Goal: Find specific page/section: Locate a particular part of the current website

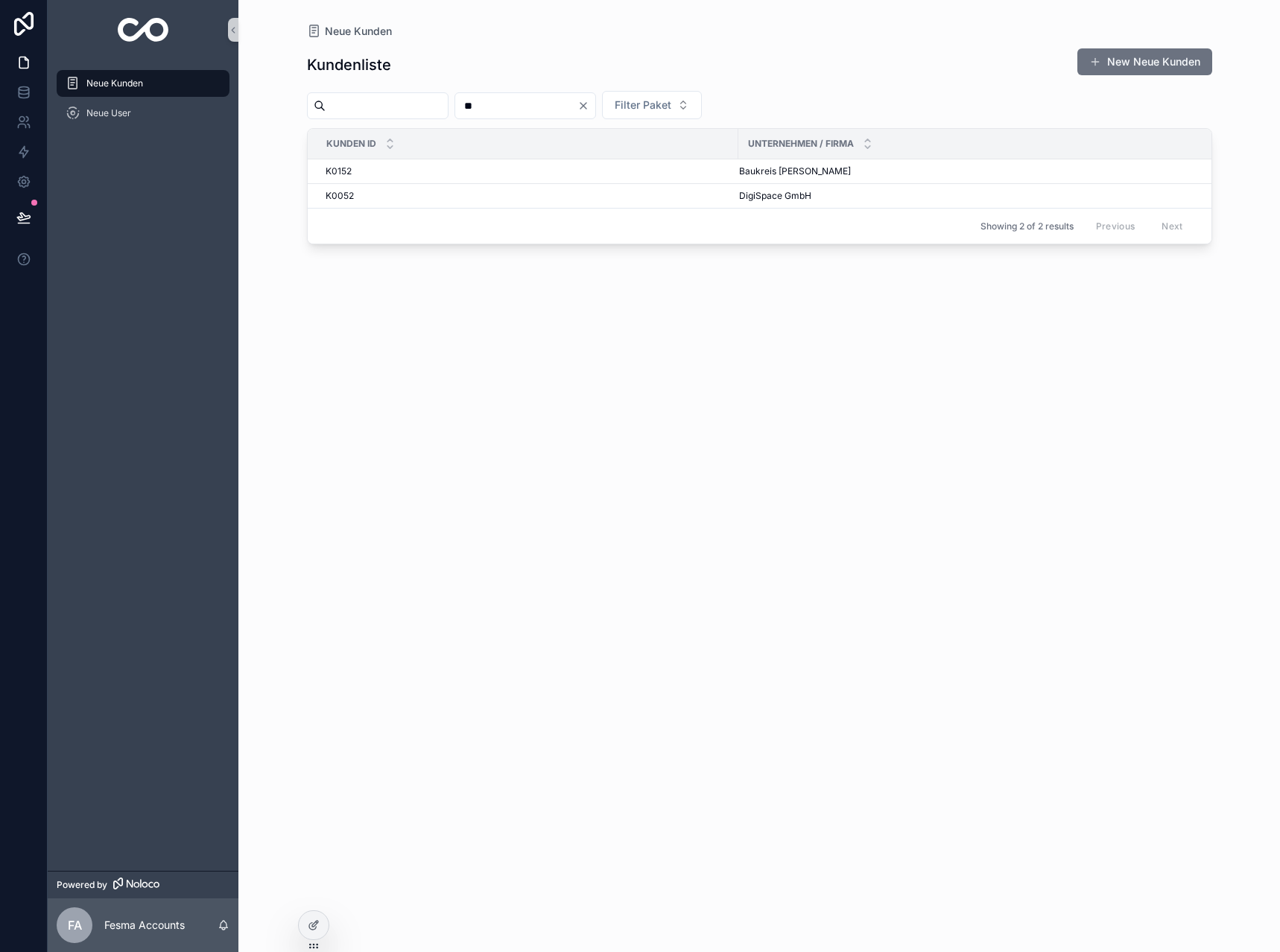
click at [589, 106] on icon "Clear" at bounding box center [583, 105] width 12 height 12
click at [432, 107] on input "scrollable content" at bounding box center [387, 105] width 122 height 21
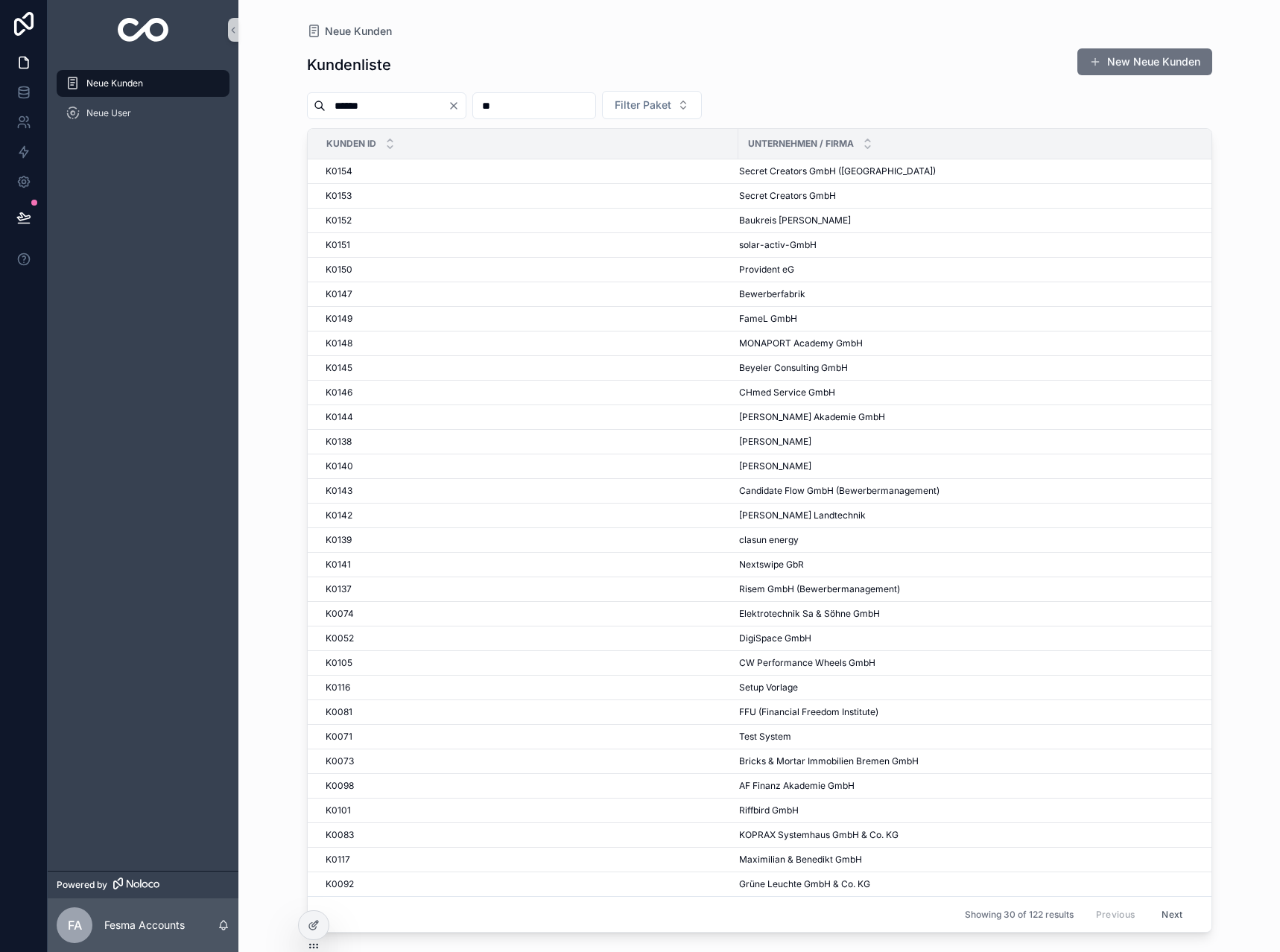
type input "*******"
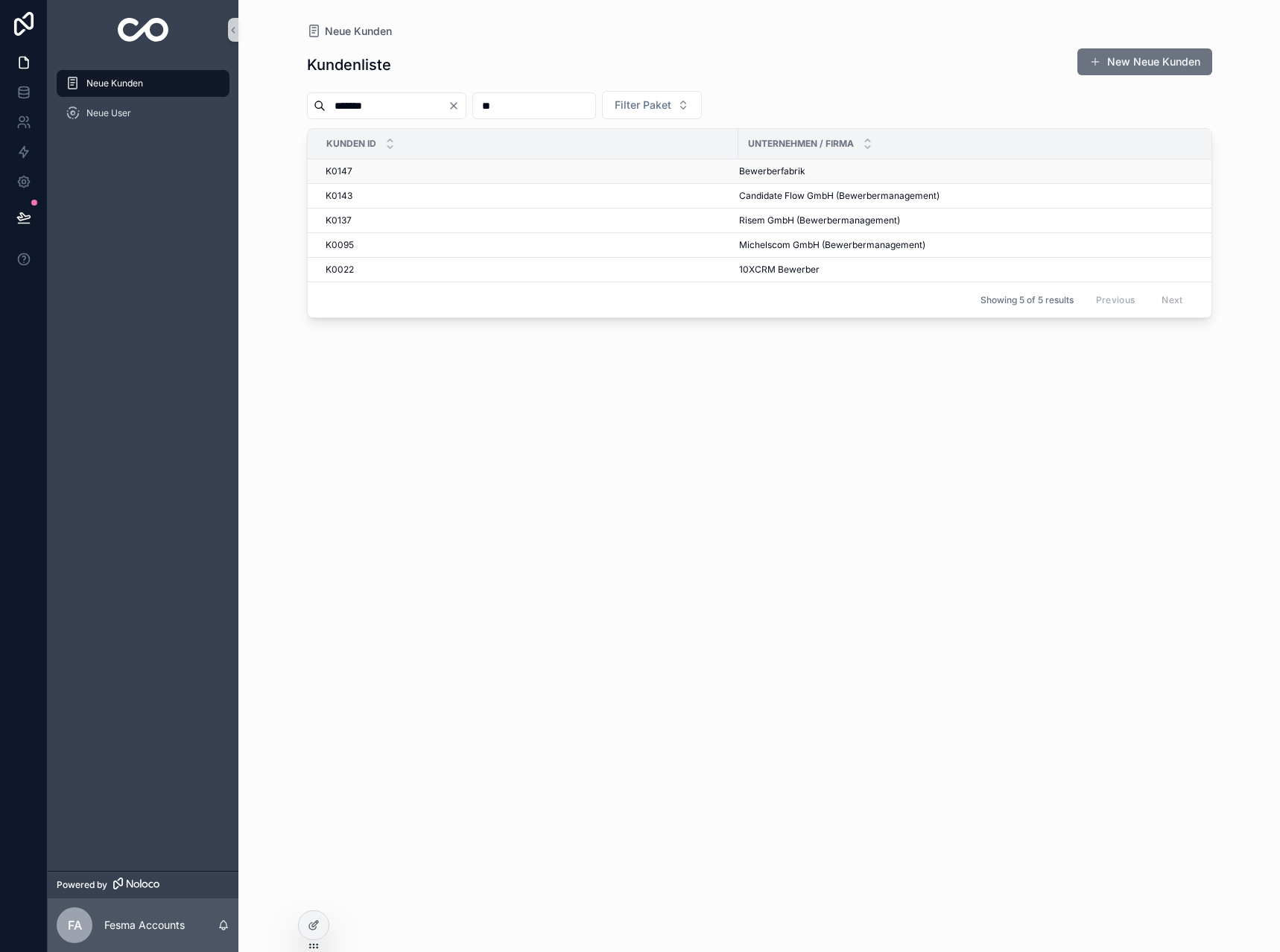
click at [747, 165] on span "Bewerberfabrik" at bounding box center [772, 171] width 66 height 12
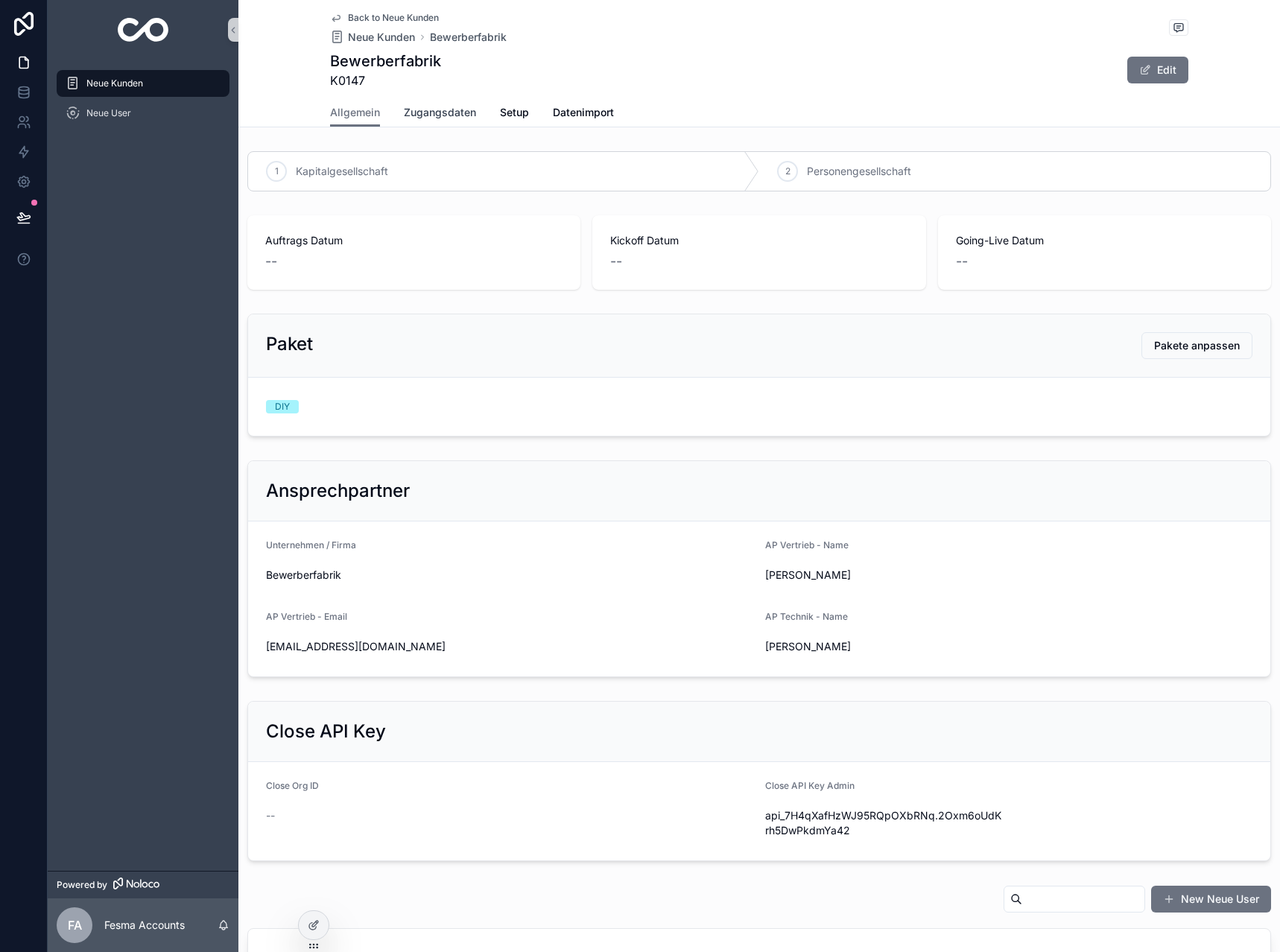
click at [442, 118] on span "Zugangsdaten" at bounding box center [439, 113] width 72 height 15
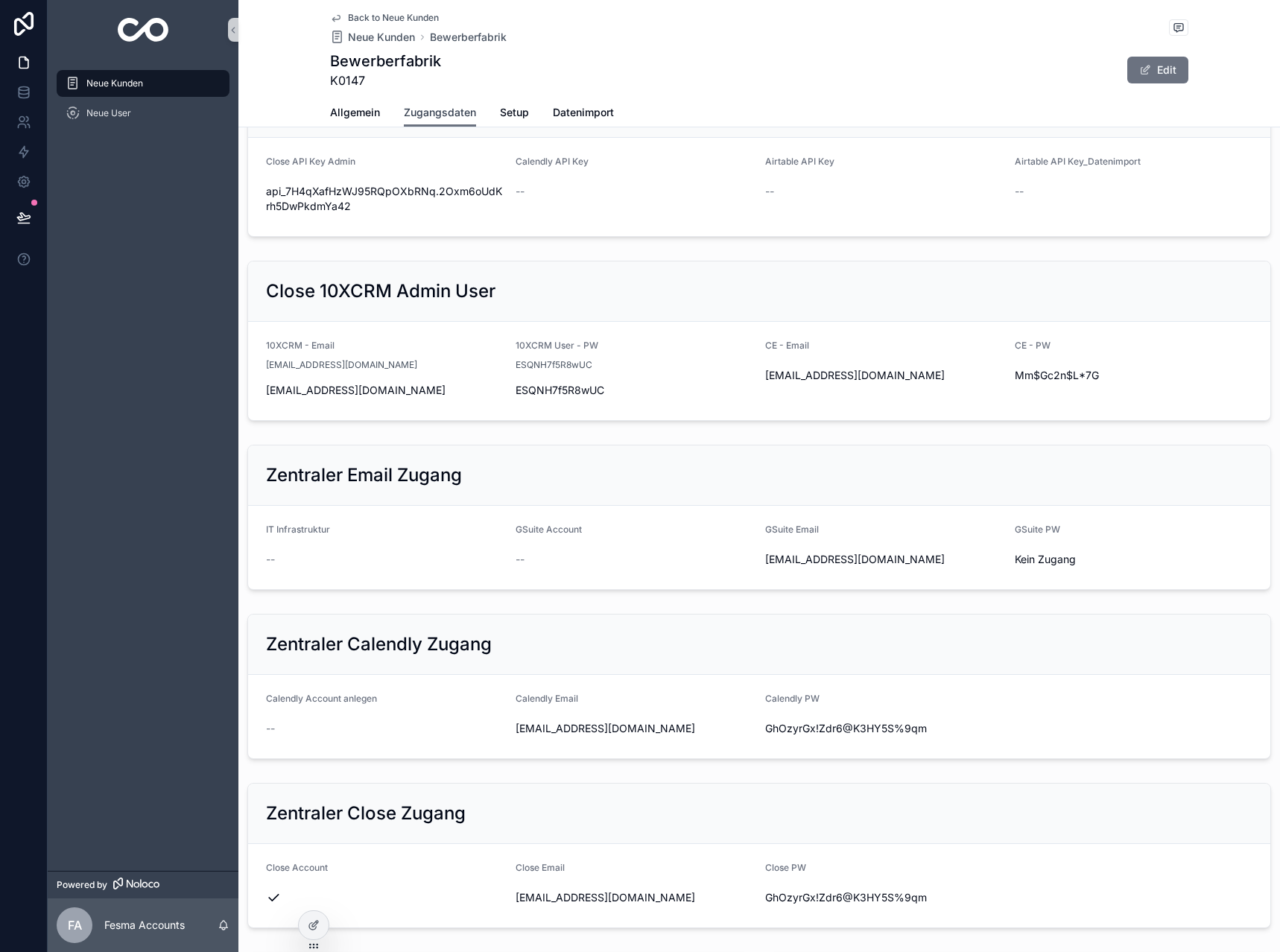
scroll to position [372, 0]
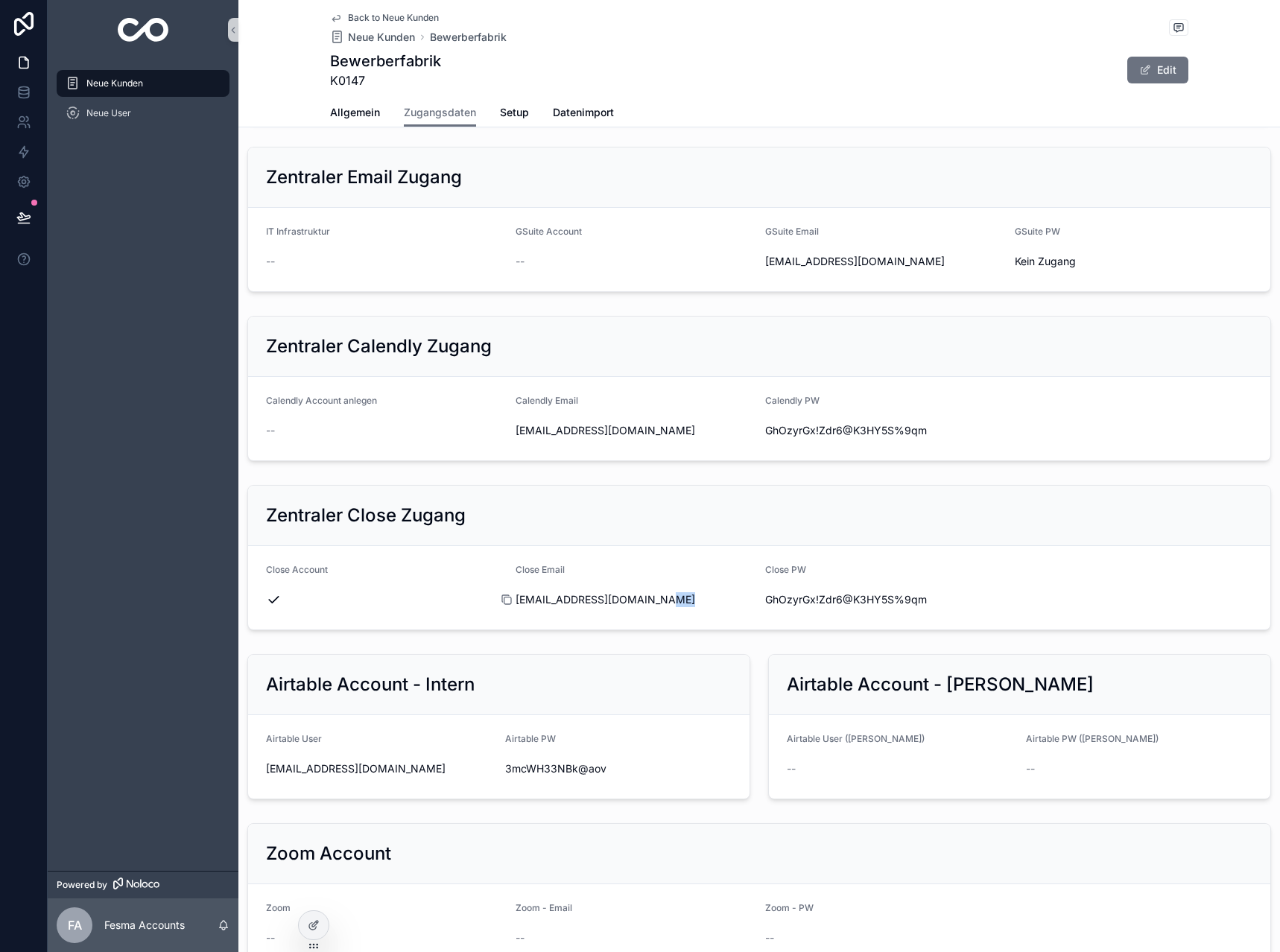
drag, startPoint x: 693, startPoint y: 598, endPoint x: 515, endPoint y: 601, distance: 178.0
click at [516, 601] on div "[EMAIL_ADDRESS][DOMAIN_NAME]" at bounding box center [634, 600] width 237 height 15
click at [529, 600] on span "[EMAIL_ADDRESS][DOMAIN_NAME]" at bounding box center [634, 600] width 237 height 15
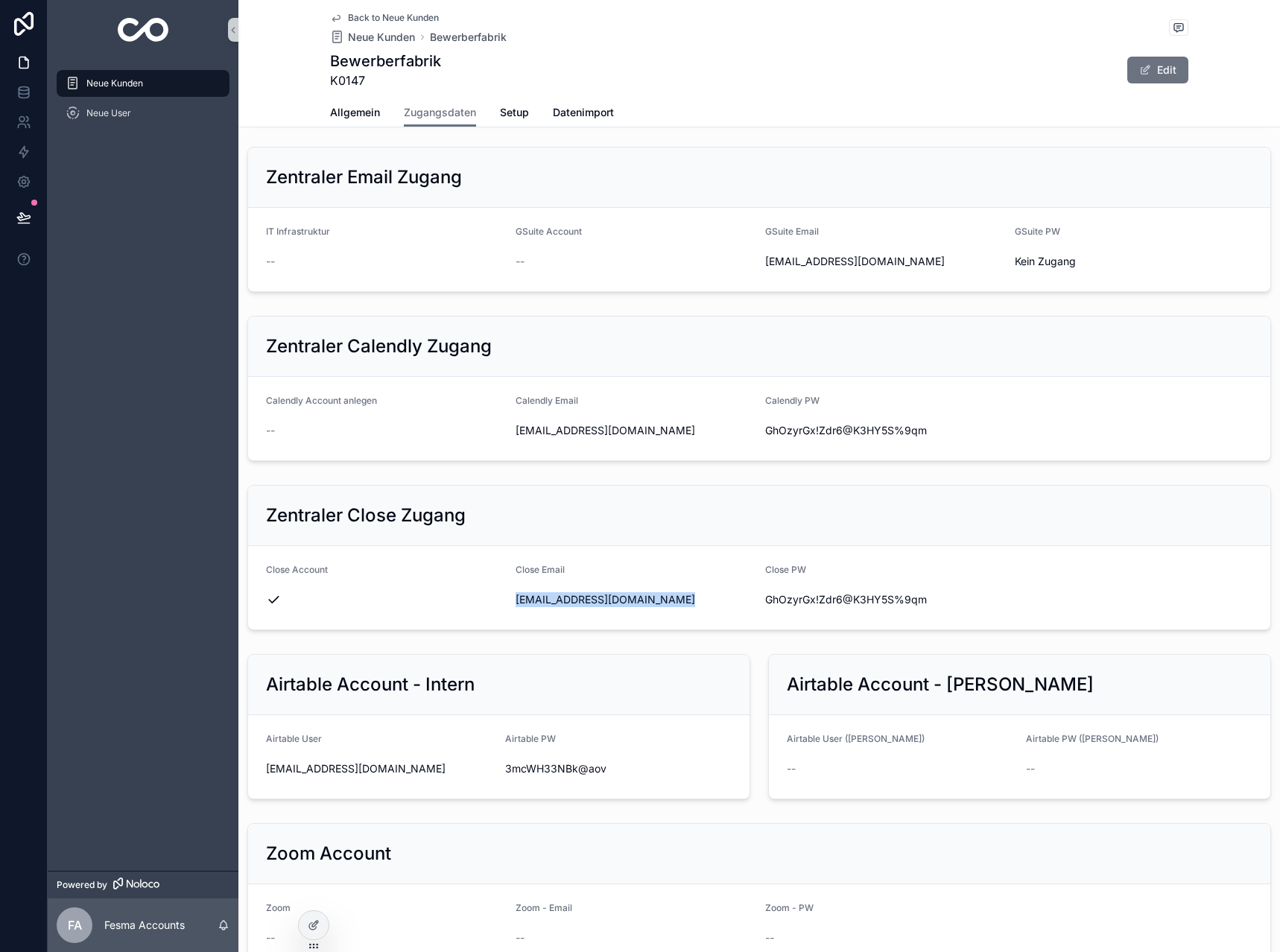
copy div "[EMAIL_ADDRESS][DOMAIN_NAME]"
drag, startPoint x: 950, startPoint y: 605, endPoint x: 763, endPoint y: 619, distance: 187.5
click at [763, 619] on form "Close Account Close Email service@bewerberfabrik.de Close PW GhOzyrGx!Zdr6@K3HY…" at bounding box center [759, 588] width 1022 height 84
copy span "GhOzyrGx!Zdr6@K3HY5S%9qm"
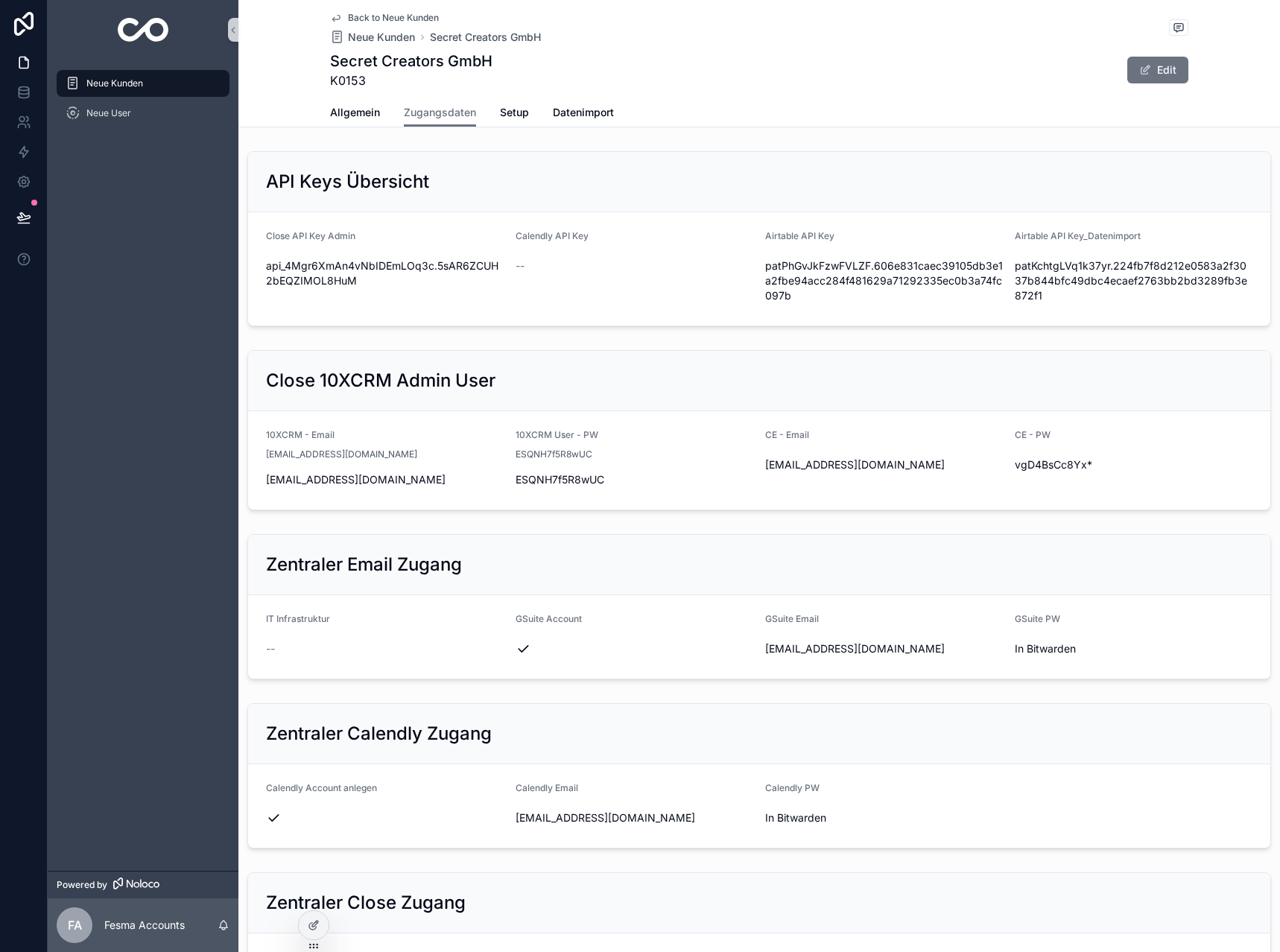
scroll to position [1201, 0]
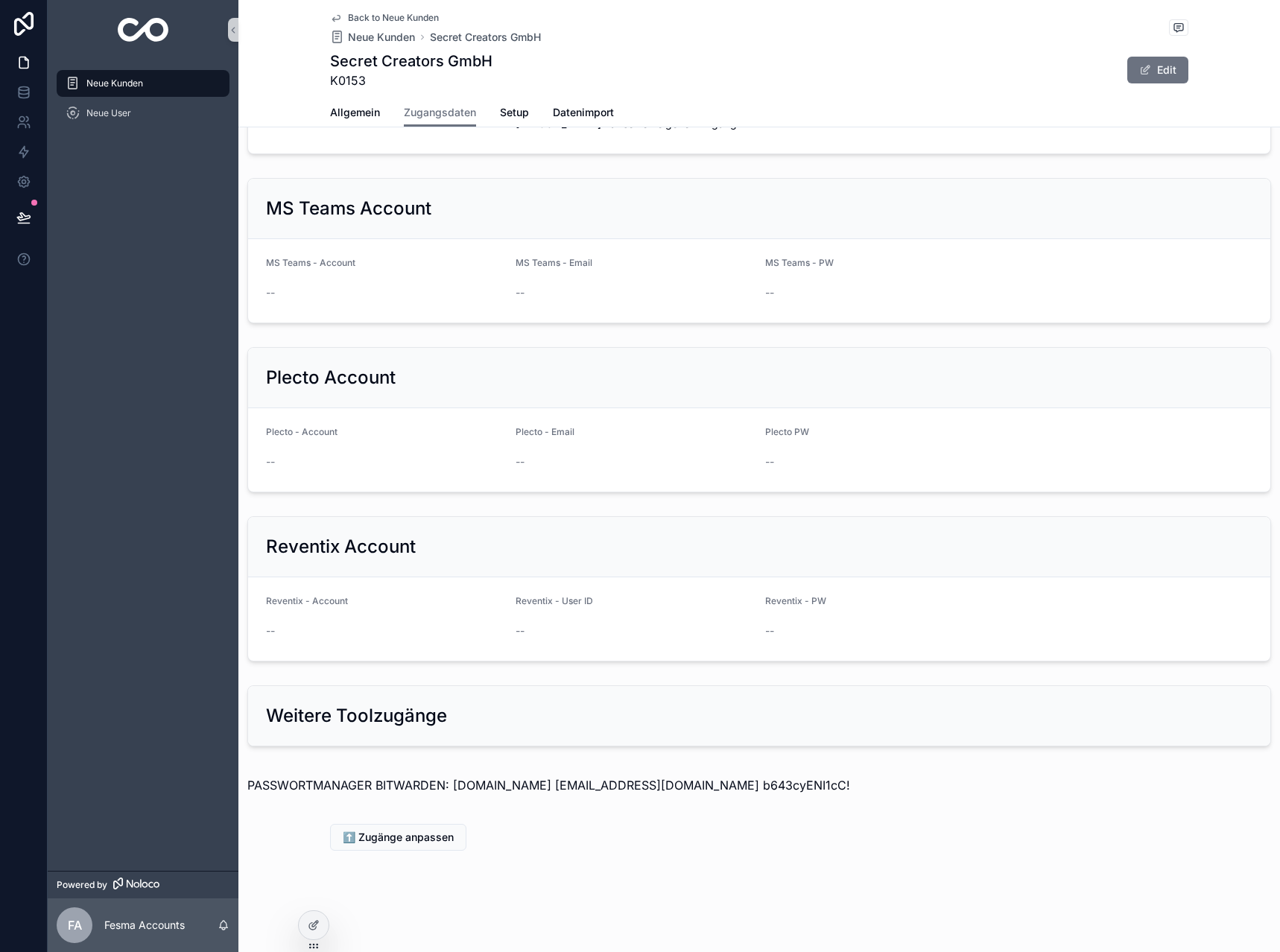
click at [809, 67] on div "Secret Creators GmbH K0153 Edit" at bounding box center [759, 70] width 858 height 38
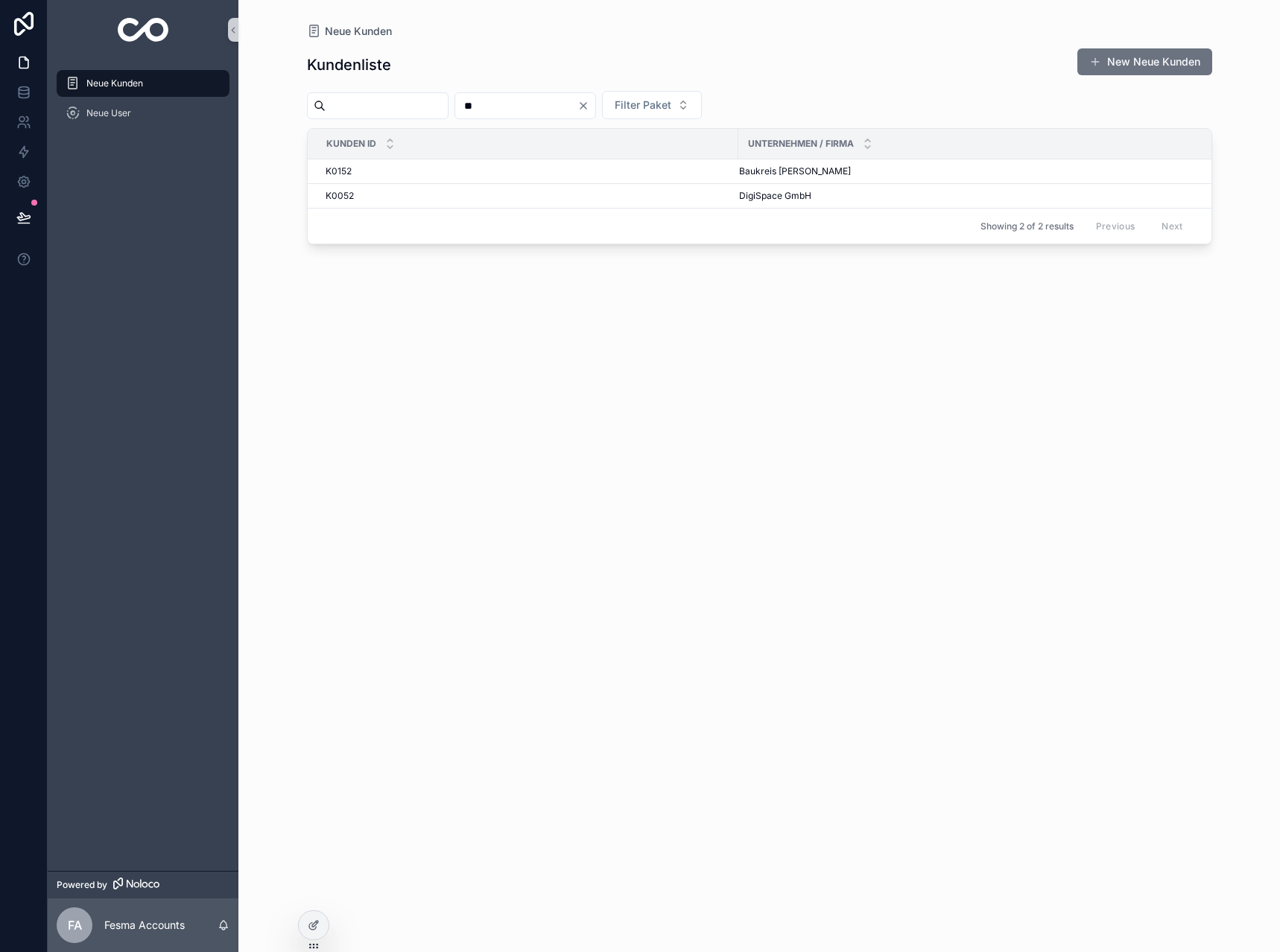
click at [589, 104] on icon "Clear" at bounding box center [583, 105] width 12 height 12
click at [401, 103] on input "scrollable content" at bounding box center [387, 105] width 122 height 21
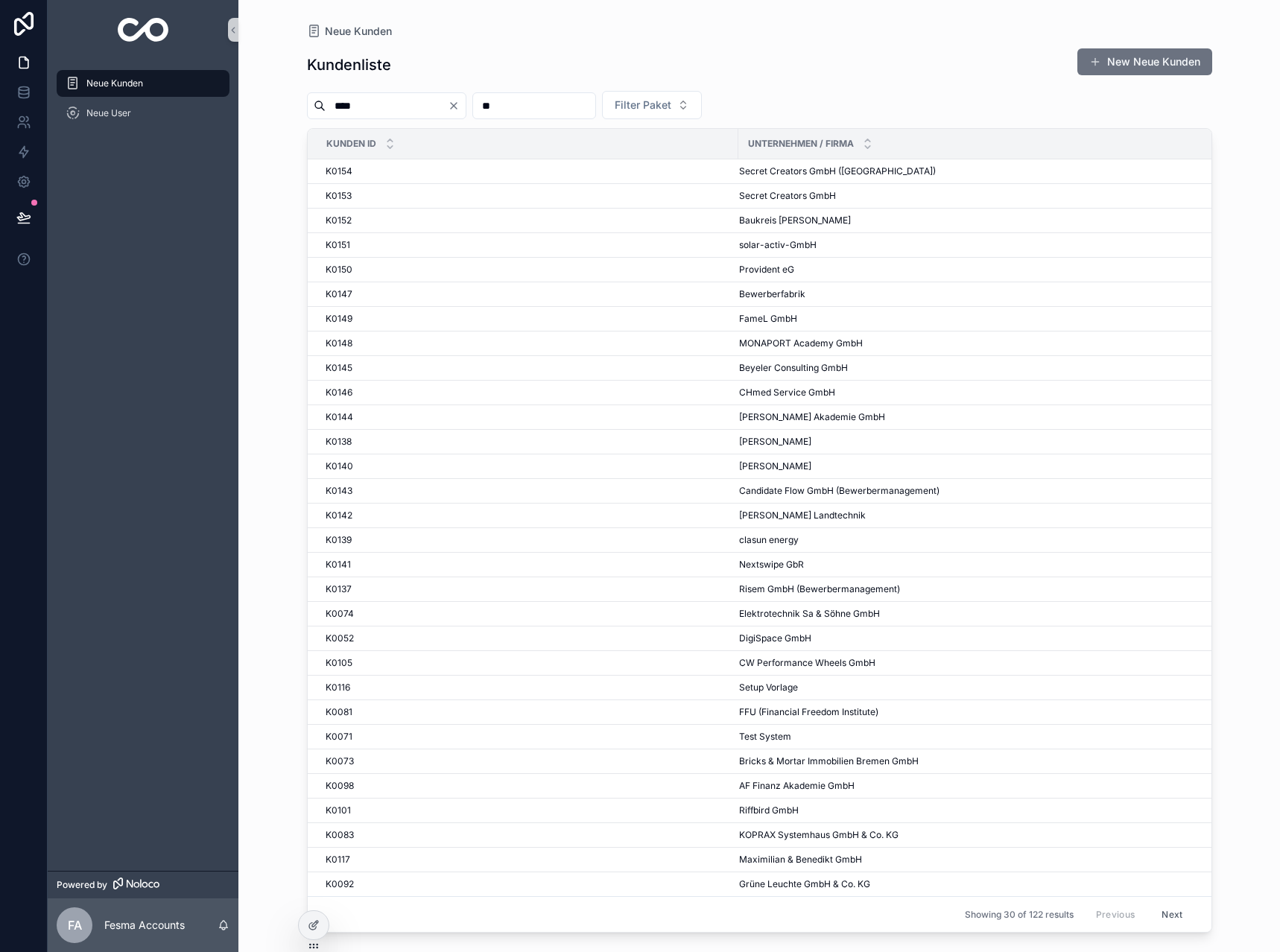
type input "*****"
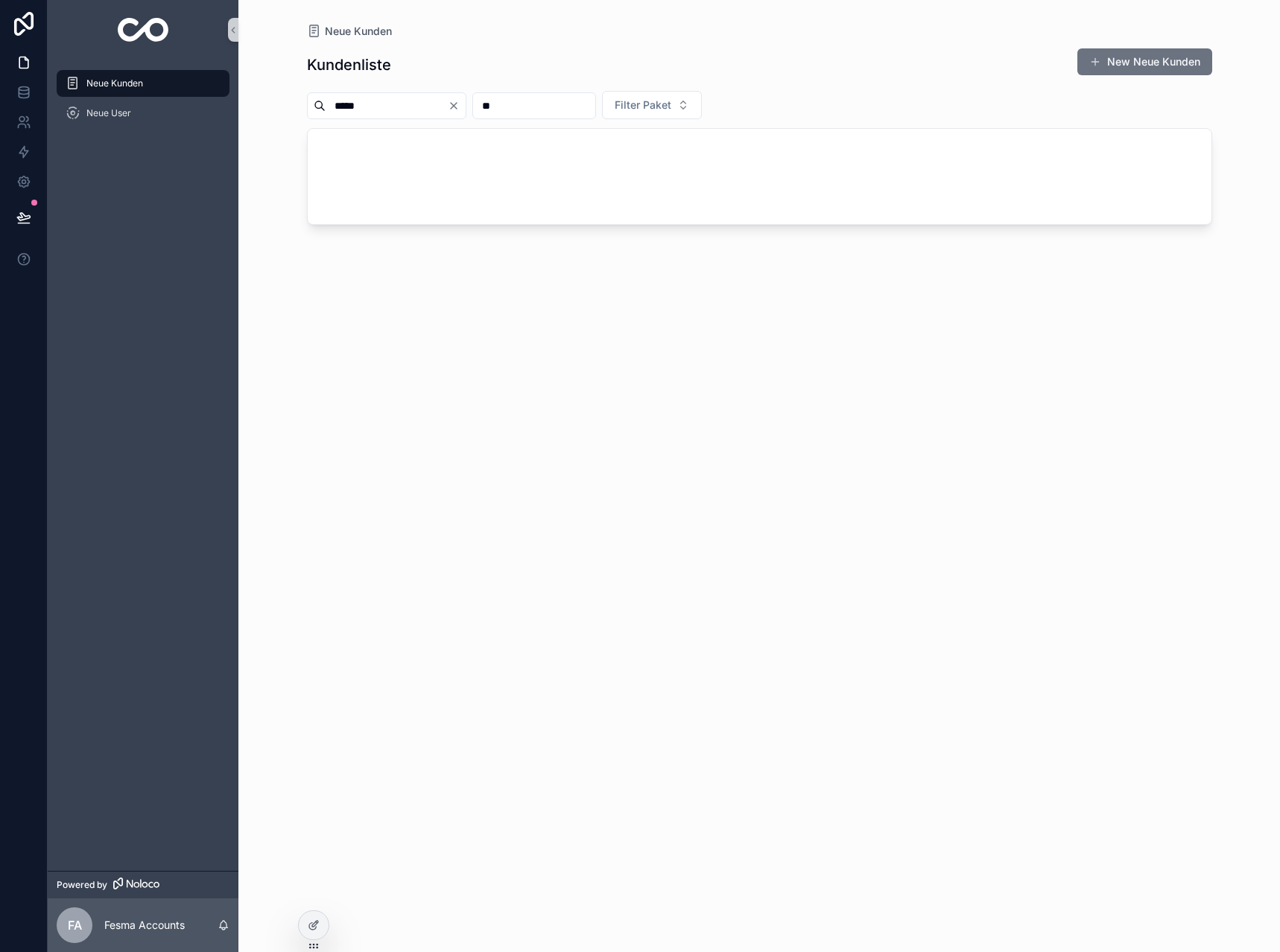
click at [401, 103] on input "*****" at bounding box center [387, 105] width 122 height 21
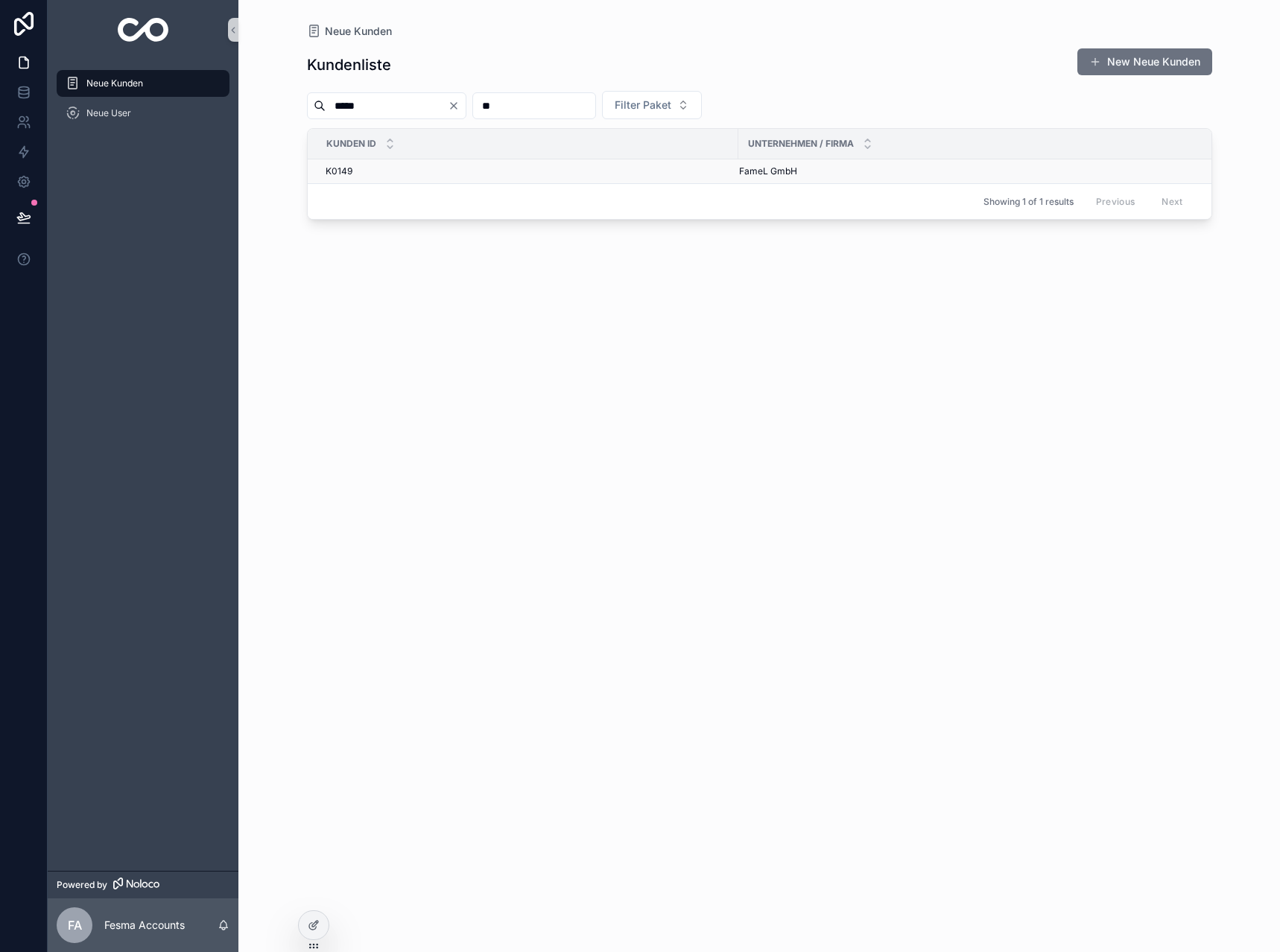
type input "*****"
click at [482, 174] on div "K0149 K0149" at bounding box center [527, 171] width 404 height 12
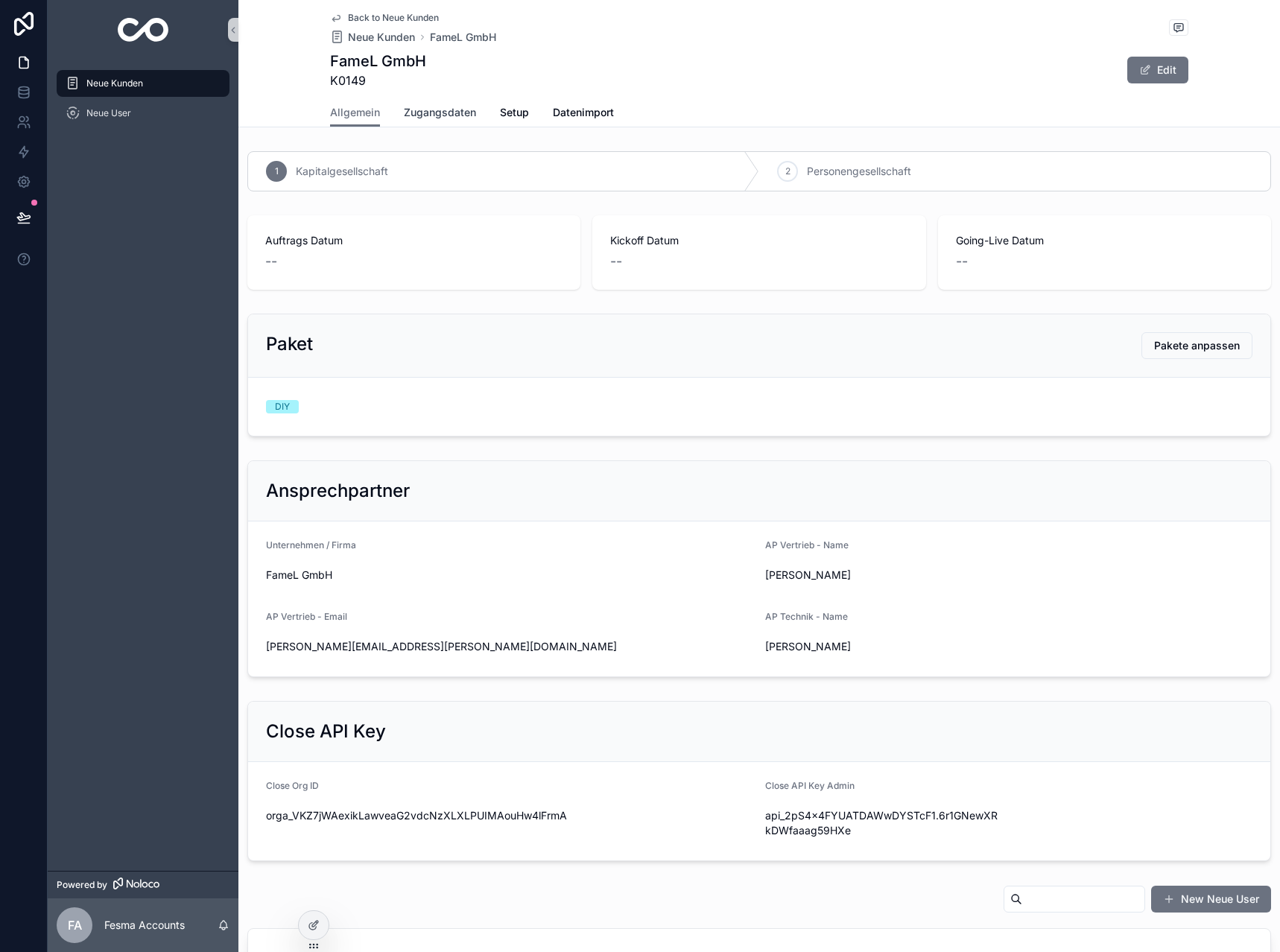
click at [450, 112] on span "Zugangsdaten" at bounding box center [439, 113] width 72 height 15
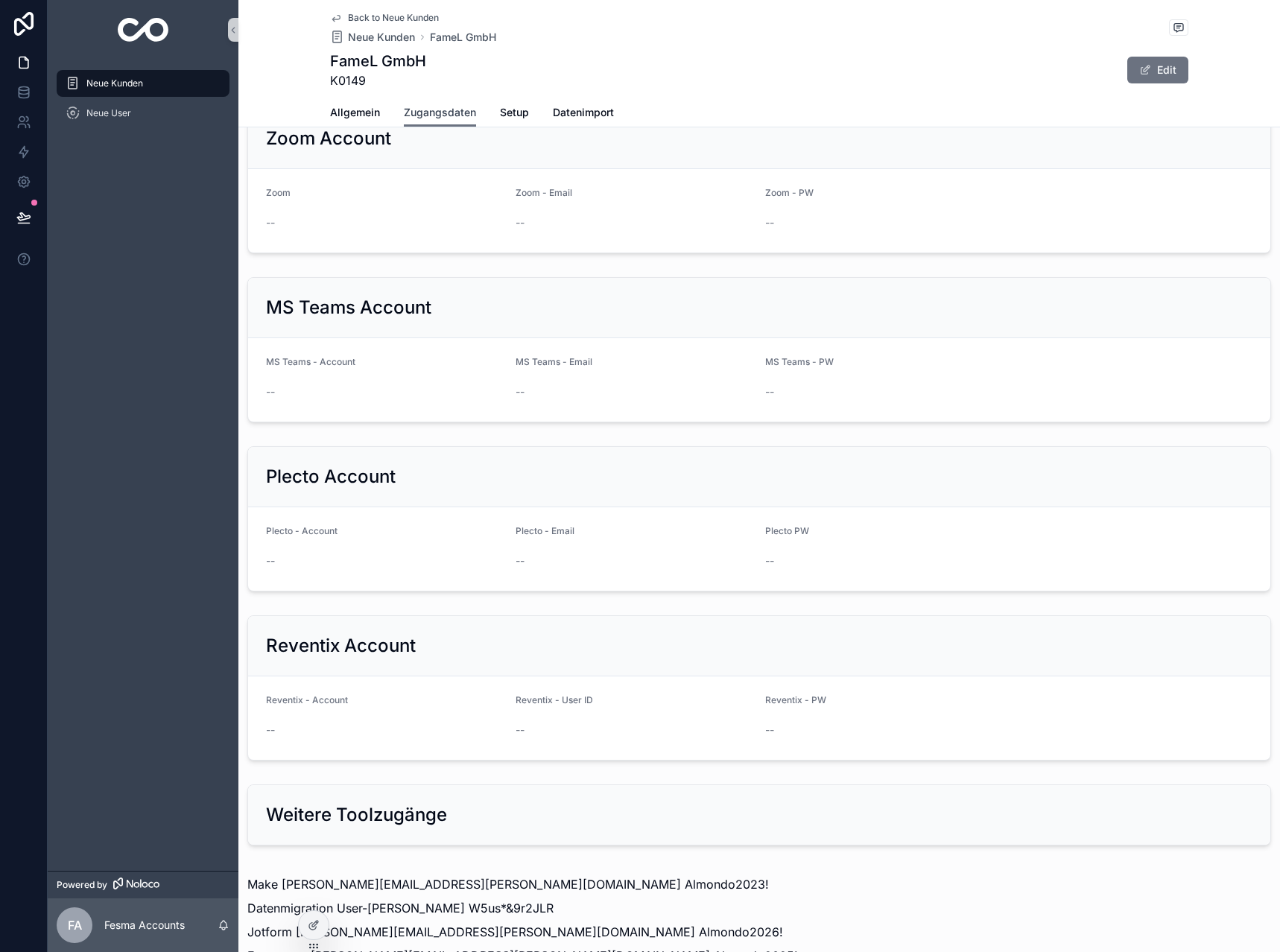
scroll to position [1329, 0]
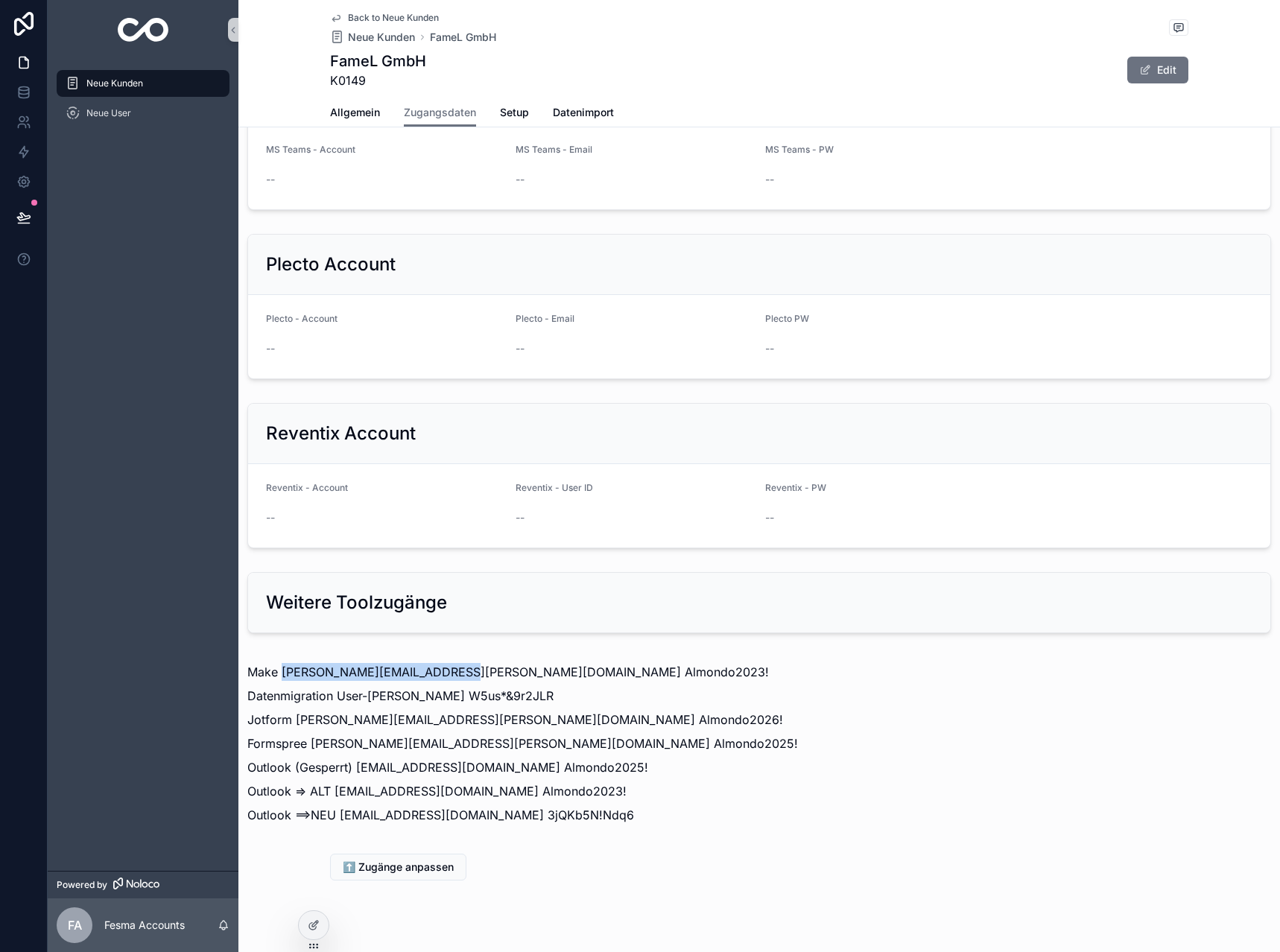
drag, startPoint x: 281, startPoint y: 641, endPoint x: 455, endPoint y: 643, distance: 174.0
click at [455, 663] on p "Make [PERSON_NAME][EMAIL_ADDRESS][PERSON_NAME][DOMAIN_NAME] Almondo2023!" at bounding box center [759, 671] width 1023 height 18
copy p "[PERSON_NAME][EMAIL_ADDRESS][PERSON_NAME][DOMAIN_NAME]"
drag, startPoint x: 458, startPoint y: 640, endPoint x: 543, endPoint y: 638, distance: 85.0
click at [543, 663] on p "Make [PERSON_NAME][EMAIL_ADDRESS][PERSON_NAME][DOMAIN_NAME] Almondo2023!" at bounding box center [759, 671] width 1023 height 18
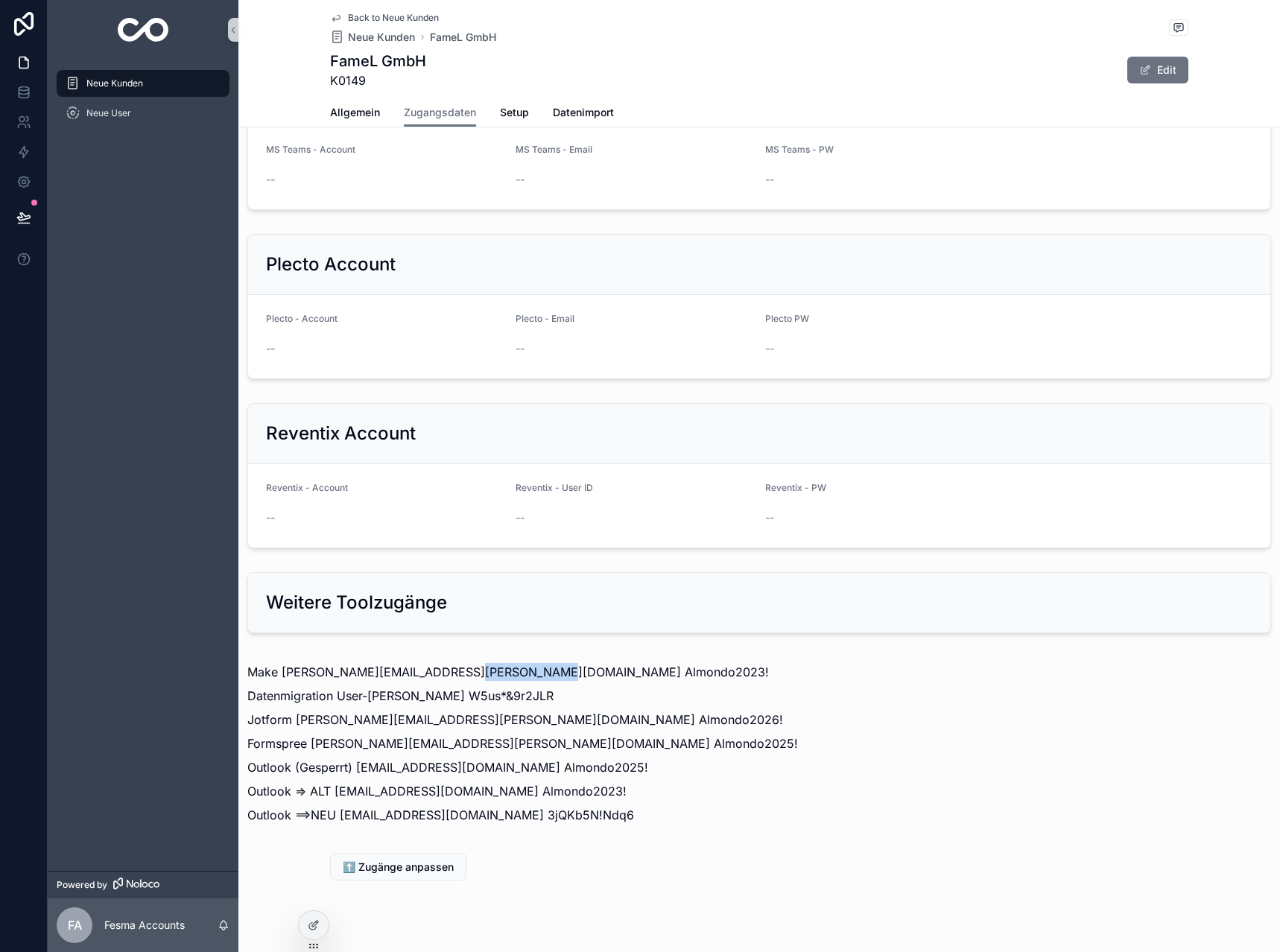
copy p "Almondo2023!"
click at [348, 9] on div "Back to Neue Kunden Neue Kunden FameL GmbH FameL GmbH K0149 Edit" at bounding box center [759, 49] width 858 height 99
click at [352, 13] on span "Back to Neue Kunden" at bounding box center [393, 18] width 91 height 12
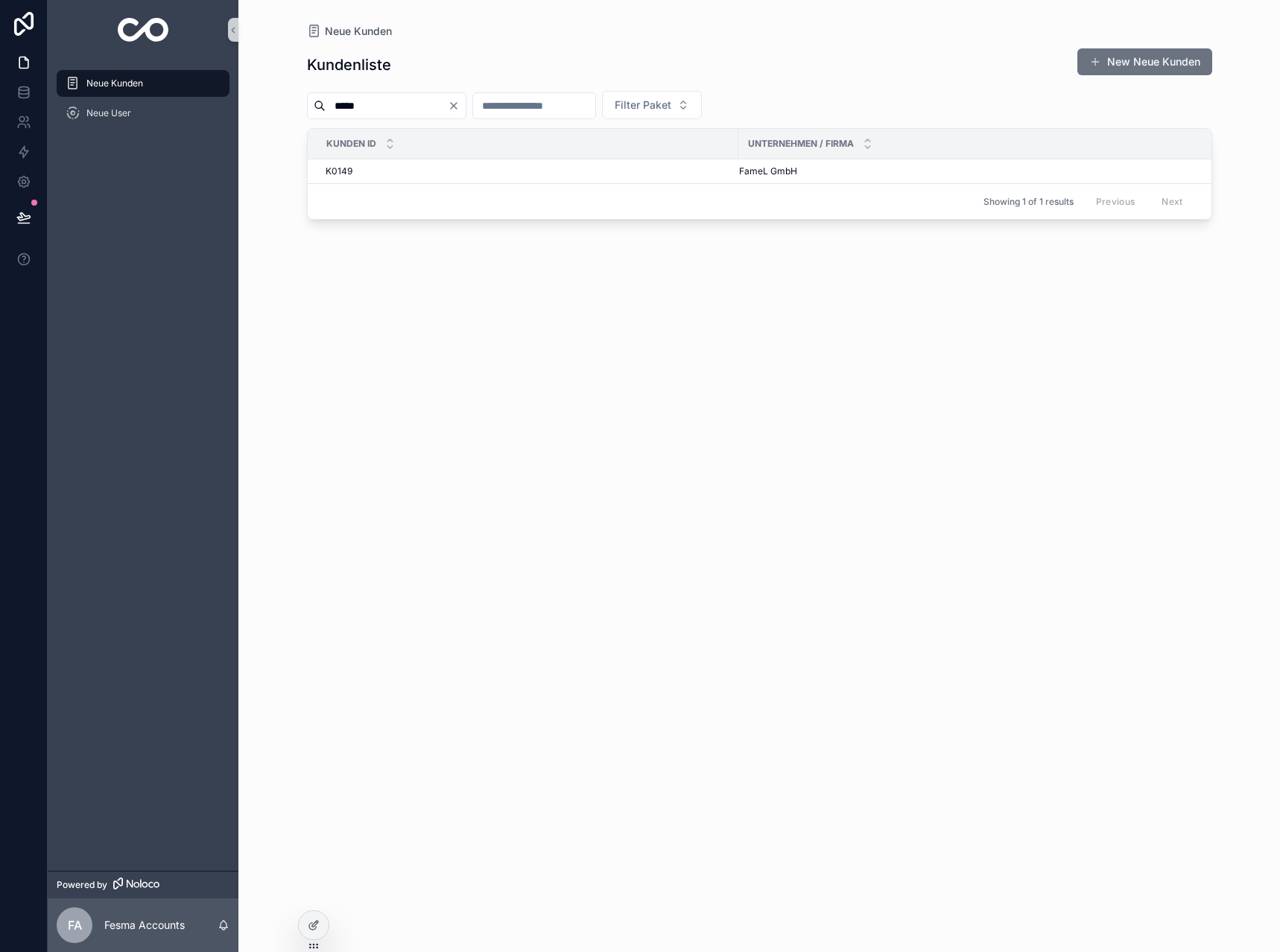
click at [465, 107] on button "Clear" at bounding box center [456, 105] width 18 height 12
click at [448, 108] on input "*****" at bounding box center [387, 105] width 122 height 21
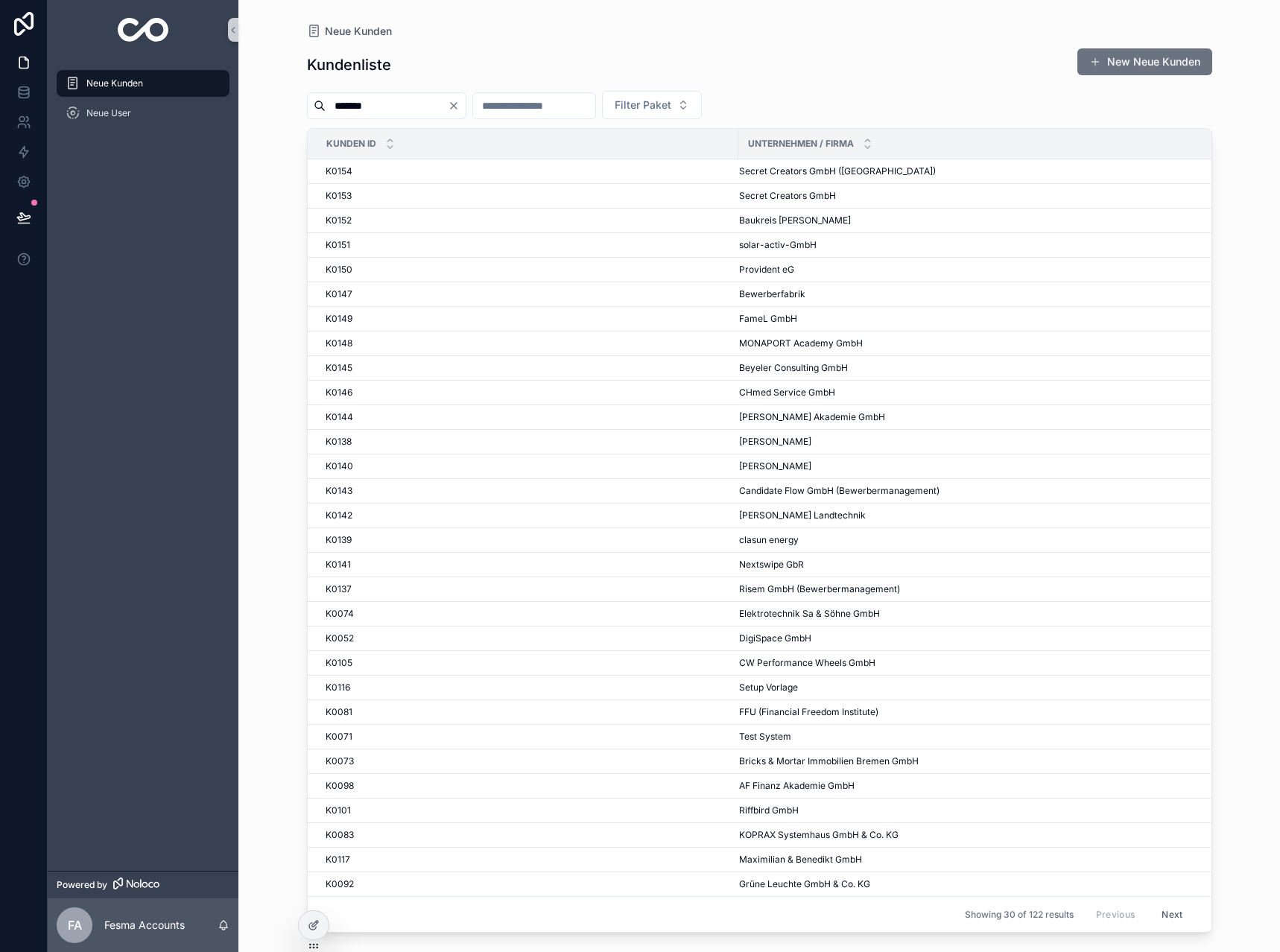
type input "********"
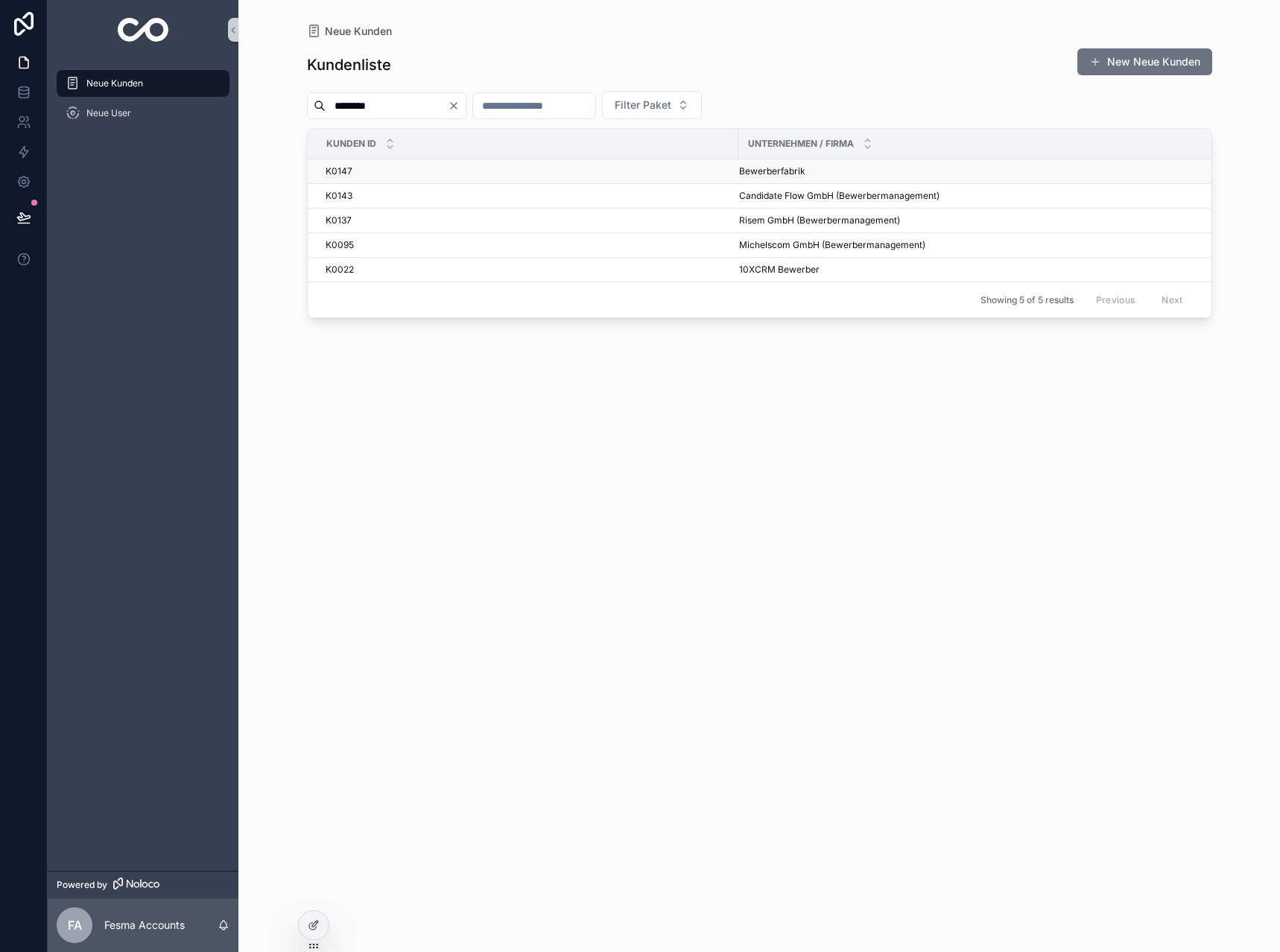
click at [757, 170] on span "Bewerberfabrik" at bounding box center [772, 171] width 66 height 12
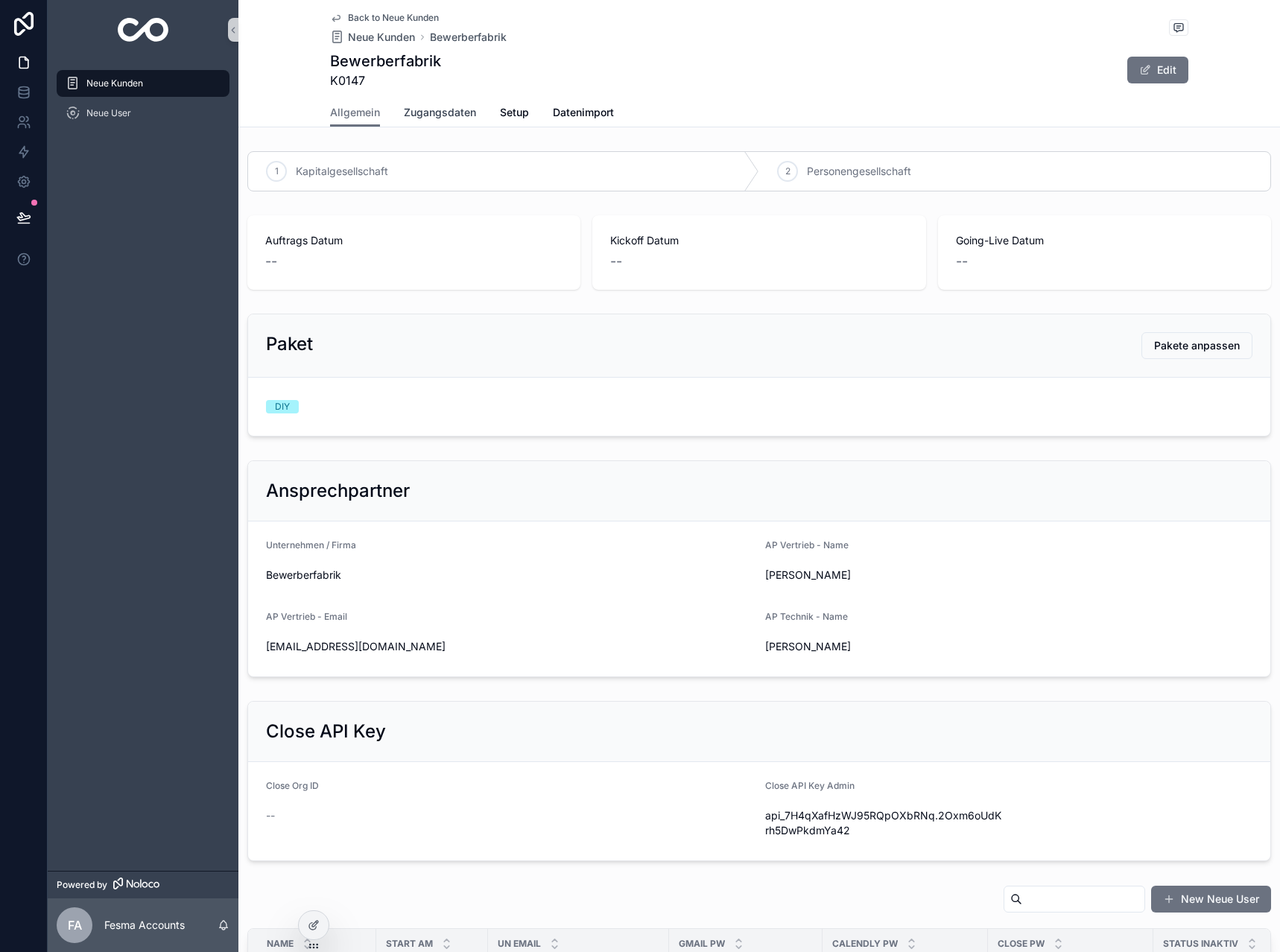
click at [452, 114] on span "Zugangsdaten" at bounding box center [439, 113] width 72 height 15
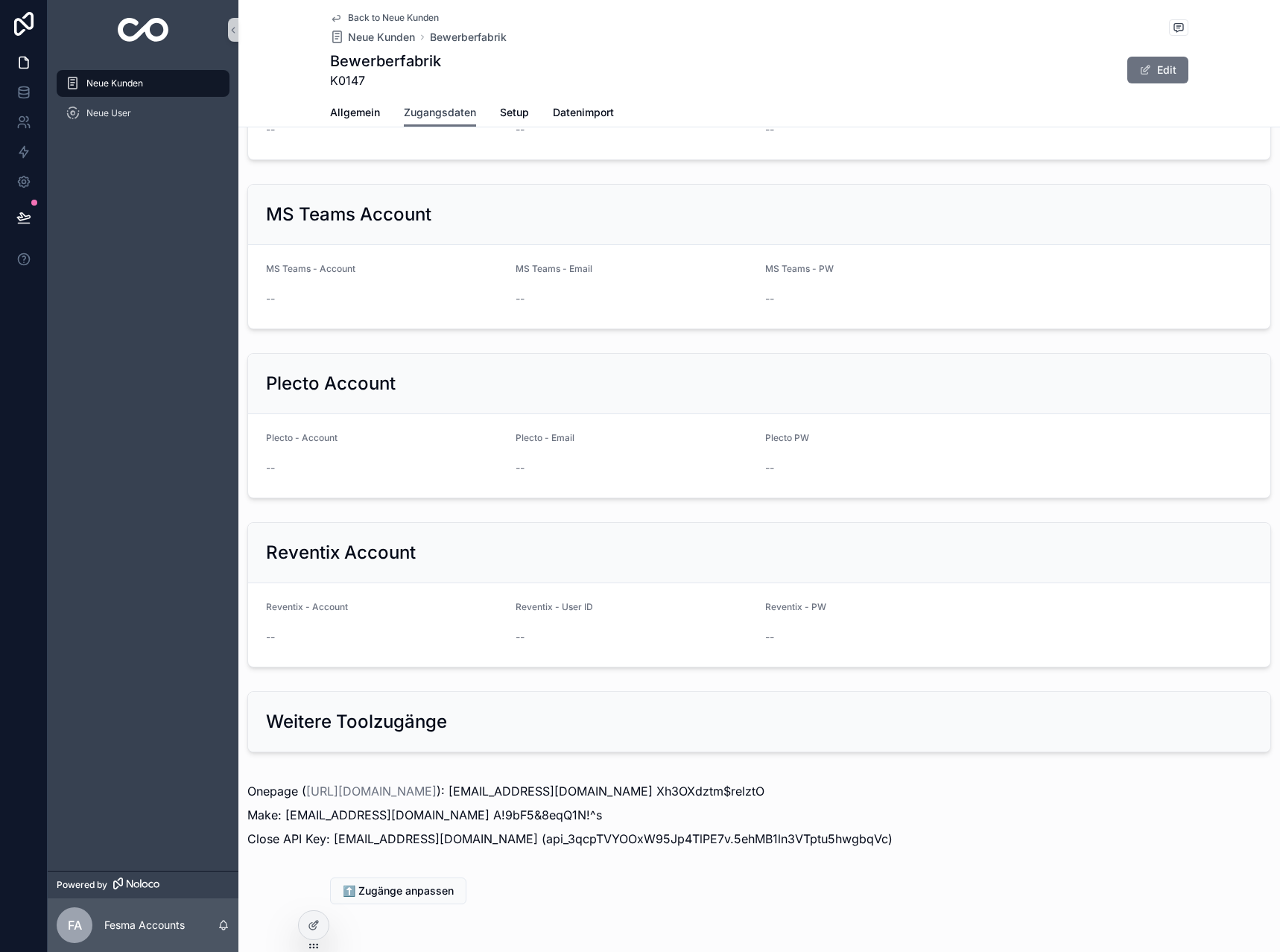
scroll to position [1234, 0]
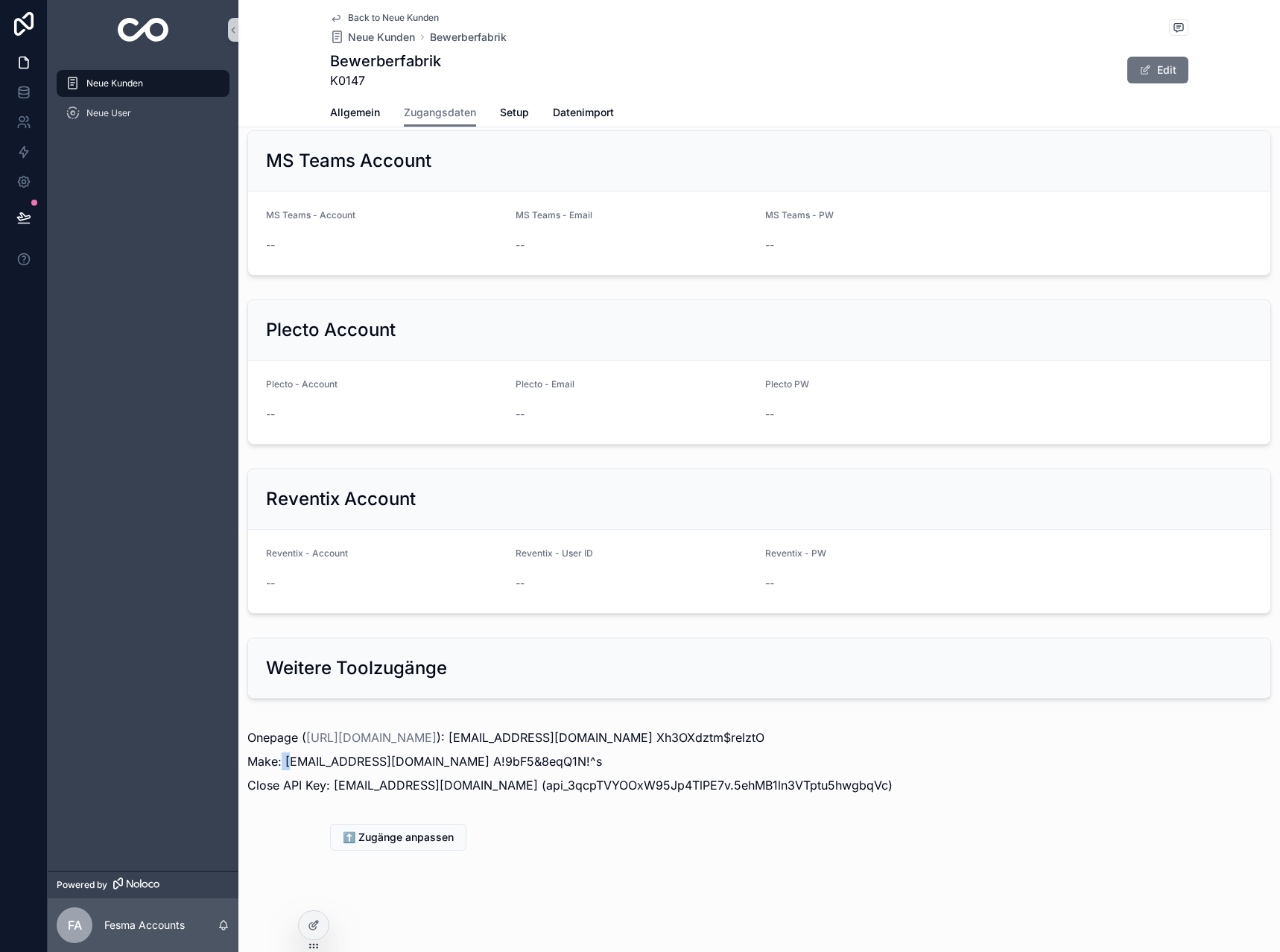
drag, startPoint x: 282, startPoint y: 760, endPoint x: 292, endPoint y: 758, distance: 10.2
click at [292, 758] on p "Make: [EMAIL_ADDRESS][DOMAIN_NAME] A!9bF5&8eqQ1N!^s" at bounding box center [759, 761] width 1023 height 18
click at [287, 758] on p "Make: [EMAIL_ADDRESS][DOMAIN_NAME] A!9bF5&8eqQ1N!^s" at bounding box center [759, 761] width 1023 height 18
drag, startPoint x: 287, startPoint y: 758, endPoint x: 434, endPoint y: 760, distance: 147.0
click at [434, 760] on p "Make: [EMAIL_ADDRESS][DOMAIN_NAME] A!9bF5&8eqQ1N!^s" at bounding box center [759, 761] width 1023 height 18
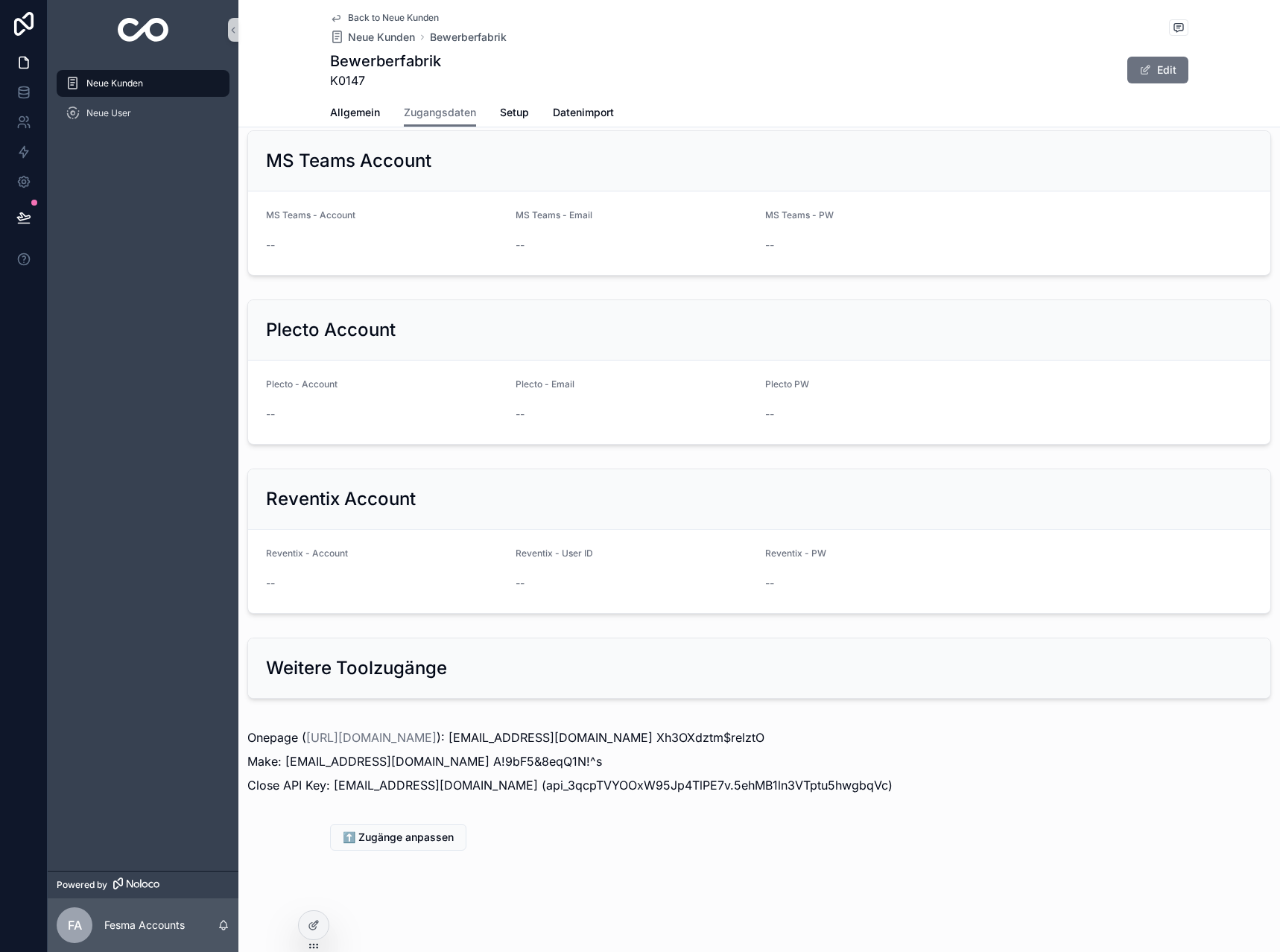
click at [447, 760] on p "Make: [EMAIL_ADDRESS][DOMAIN_NAME] A!9bF5&8eqQ1N!^s" at bounding box center [759, 761] width 1023 height 18
drag, startPoint x: 447, startPoint y: 760, endPoint x: 547, endPoint y: 762, distance: 100.0
click at [547, 762] on p "Make: [EMAIL_ADDRESS][DOMAIN_NAME] A!9bF5&8eqQ1N!^s" at bounding box center [759, 761] width 1023 height 18
copy p "A!9bF5&8eqQ1N!^s"
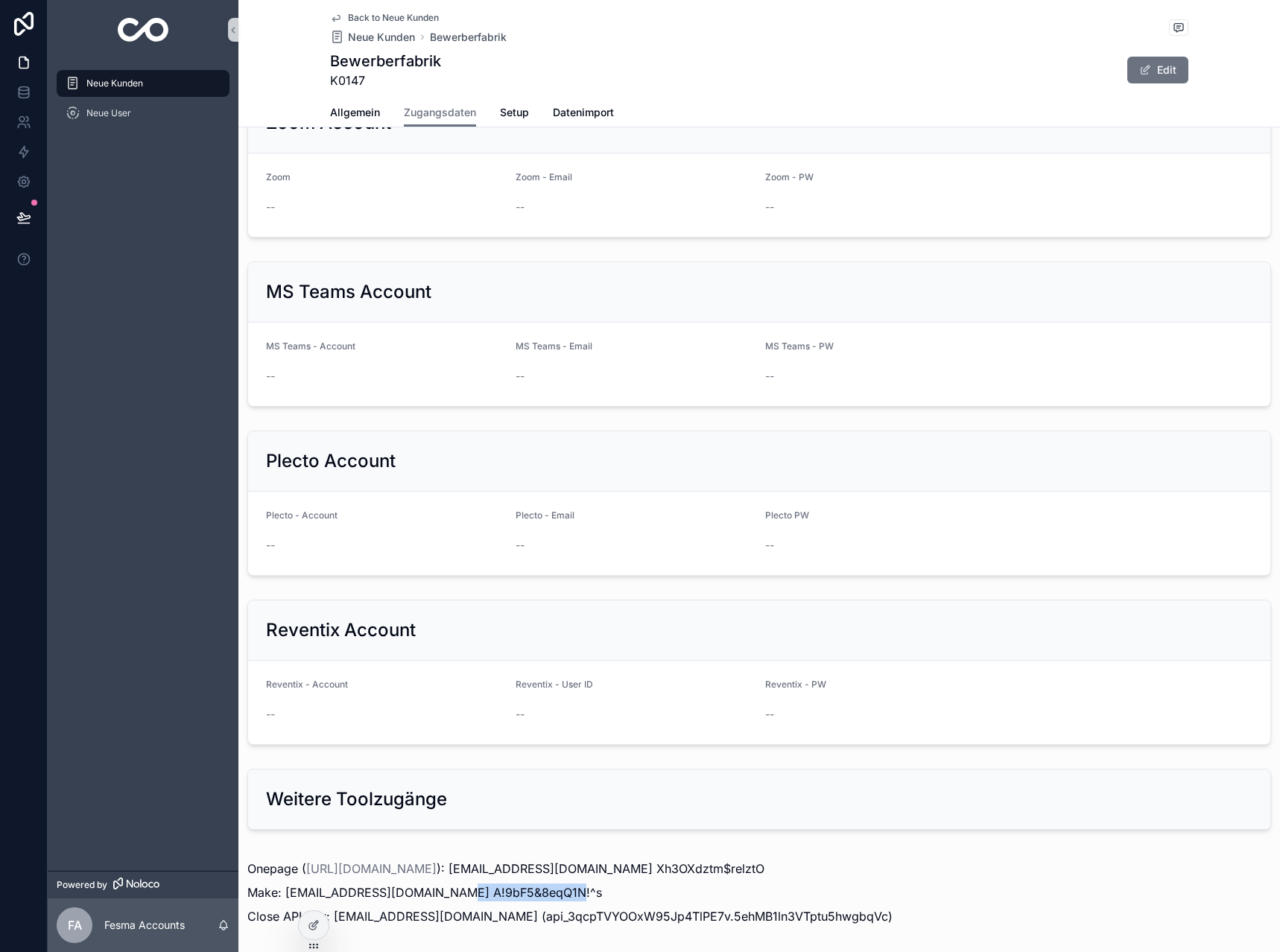
scroll to position [936, 0]
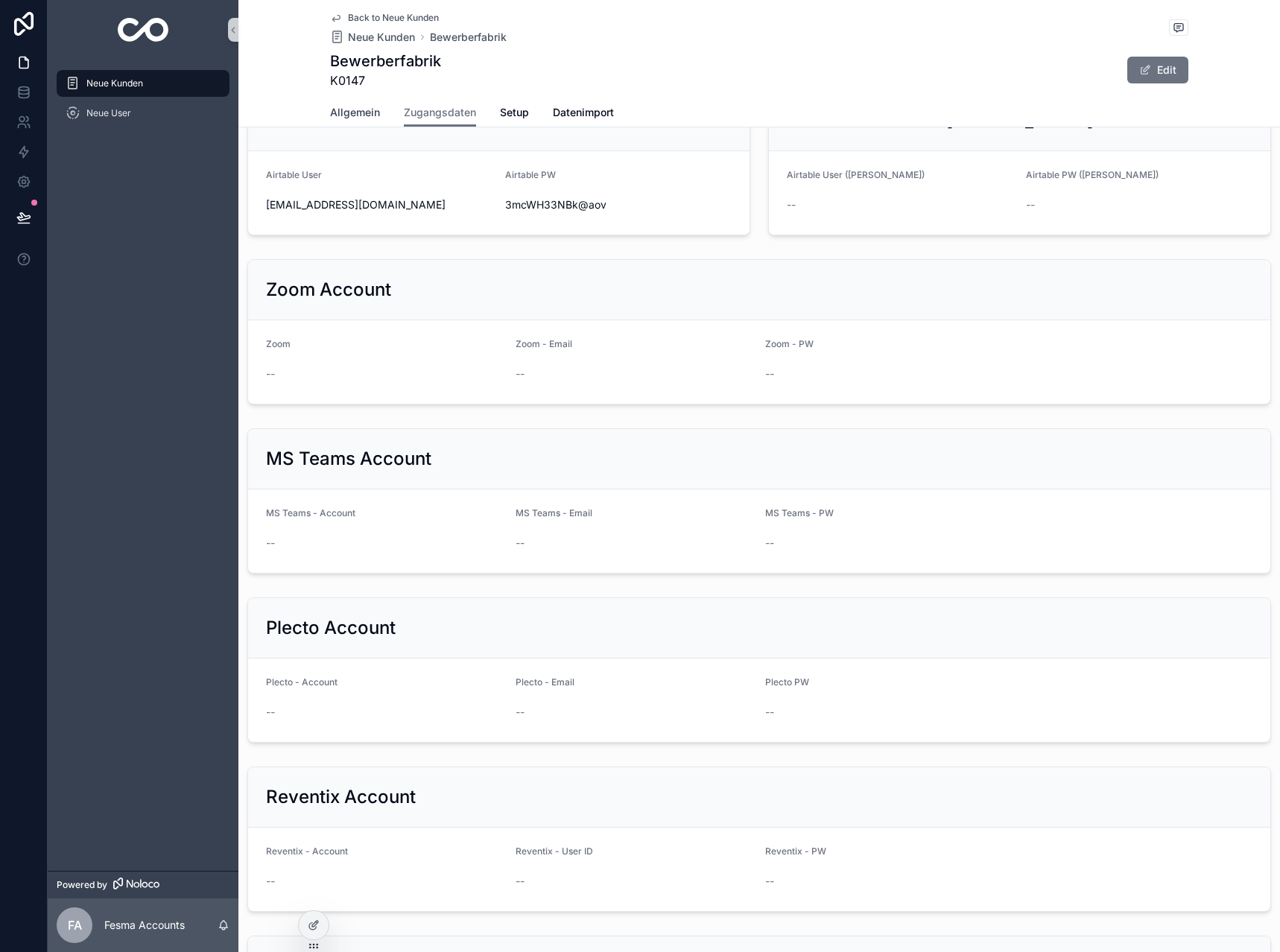
click at [350, 117] on span "Allgemein" at bounding box center [355, 113] width 50 height 15
